Goal: Information Seeking & Learning: Learn about a topic

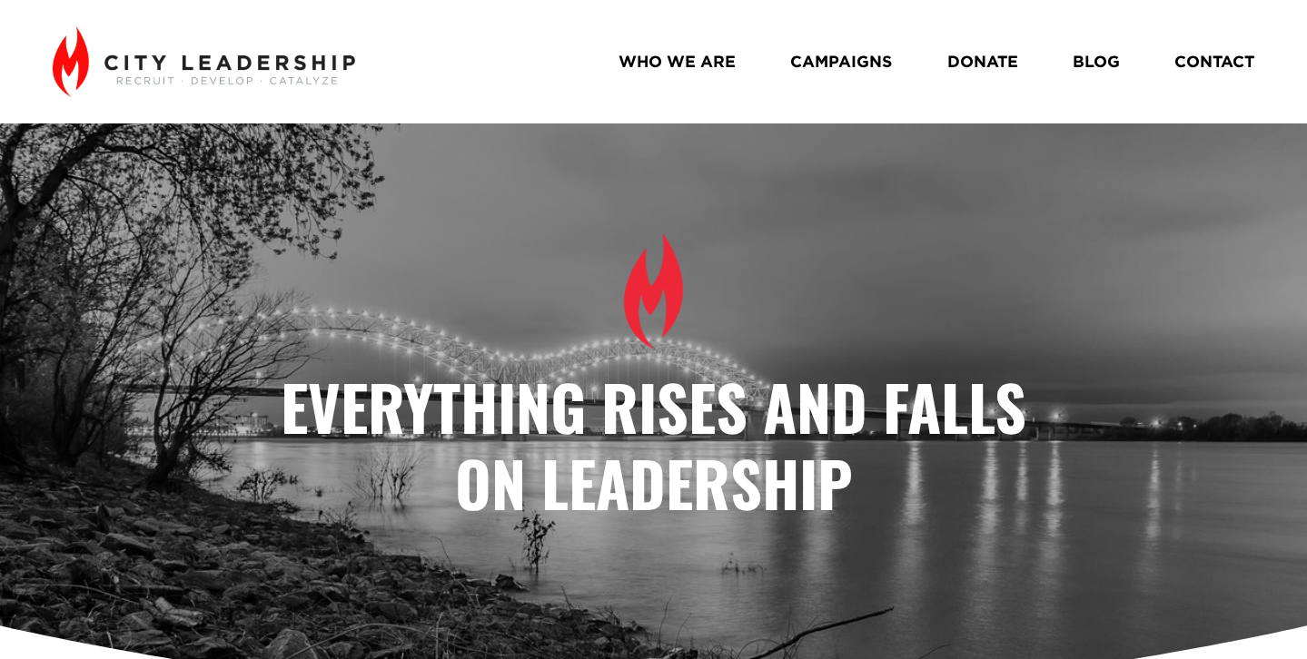
click at [717, 58] on link "WHO WE ARE" at bounding box center [677, 61] width 117 height 32
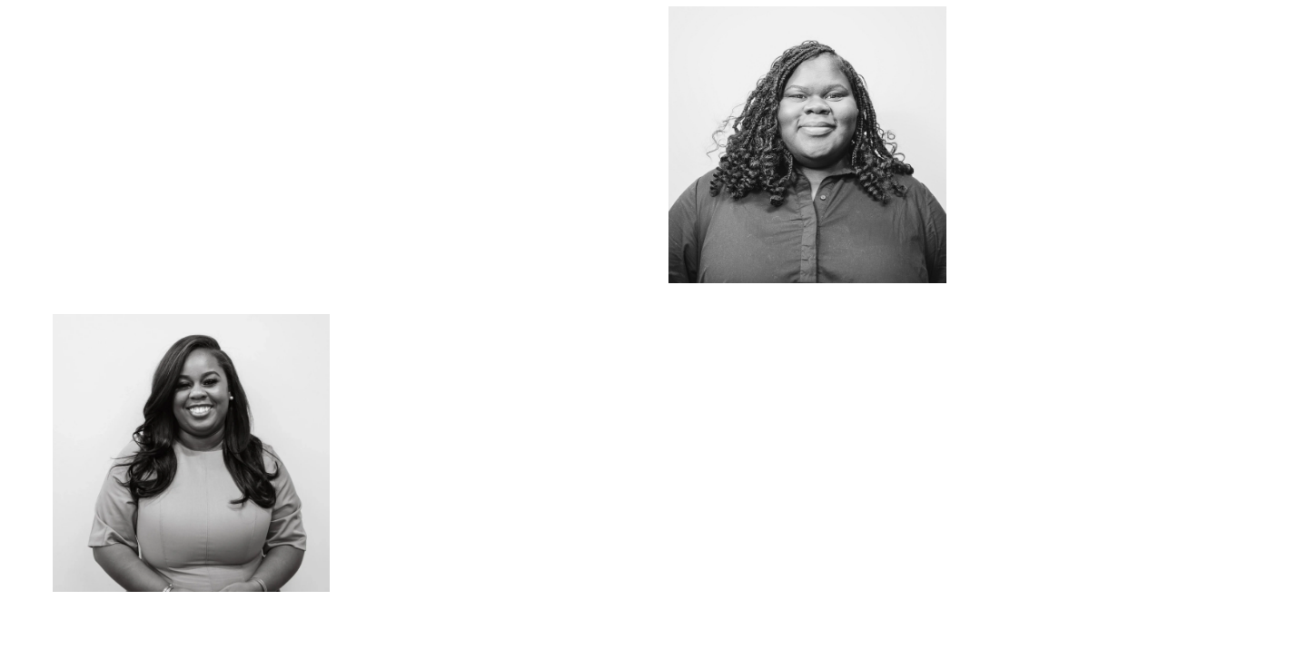
scroll to position [1607, 0]
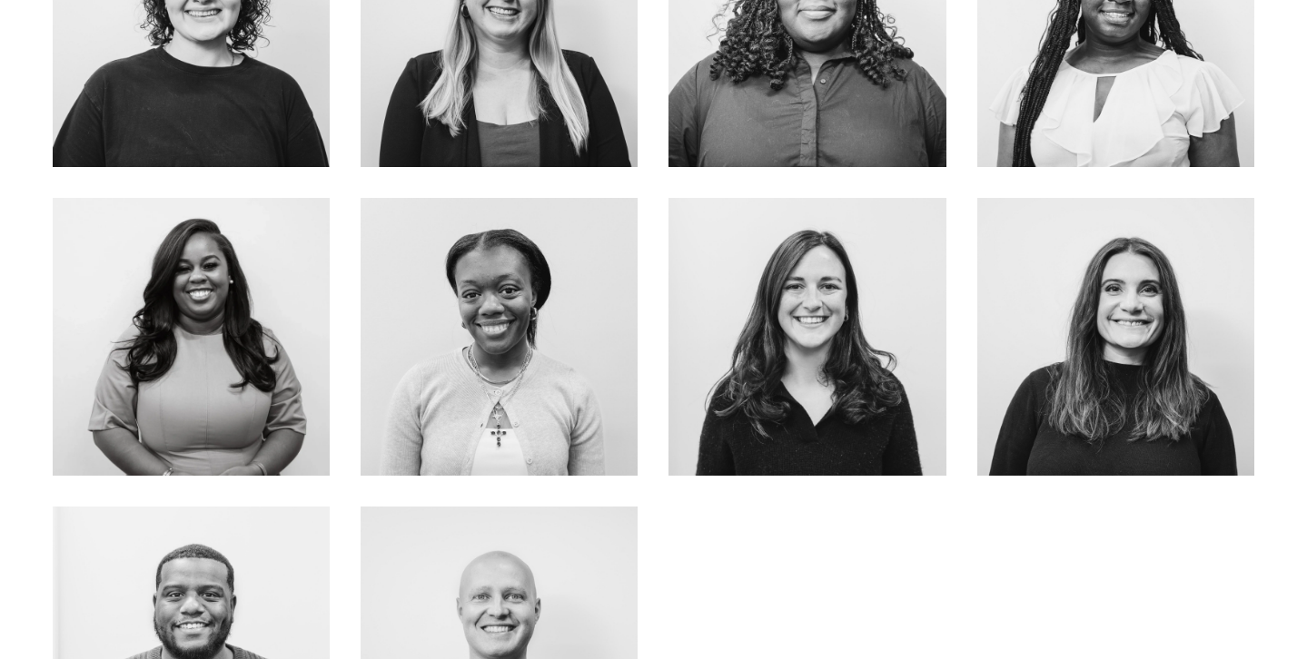
click at [231, 399] on link "ABOUT ME" at bounding box center [191, 391] width 144 height 48
